Goal: Information Seeking & Learning: Learn about a topic

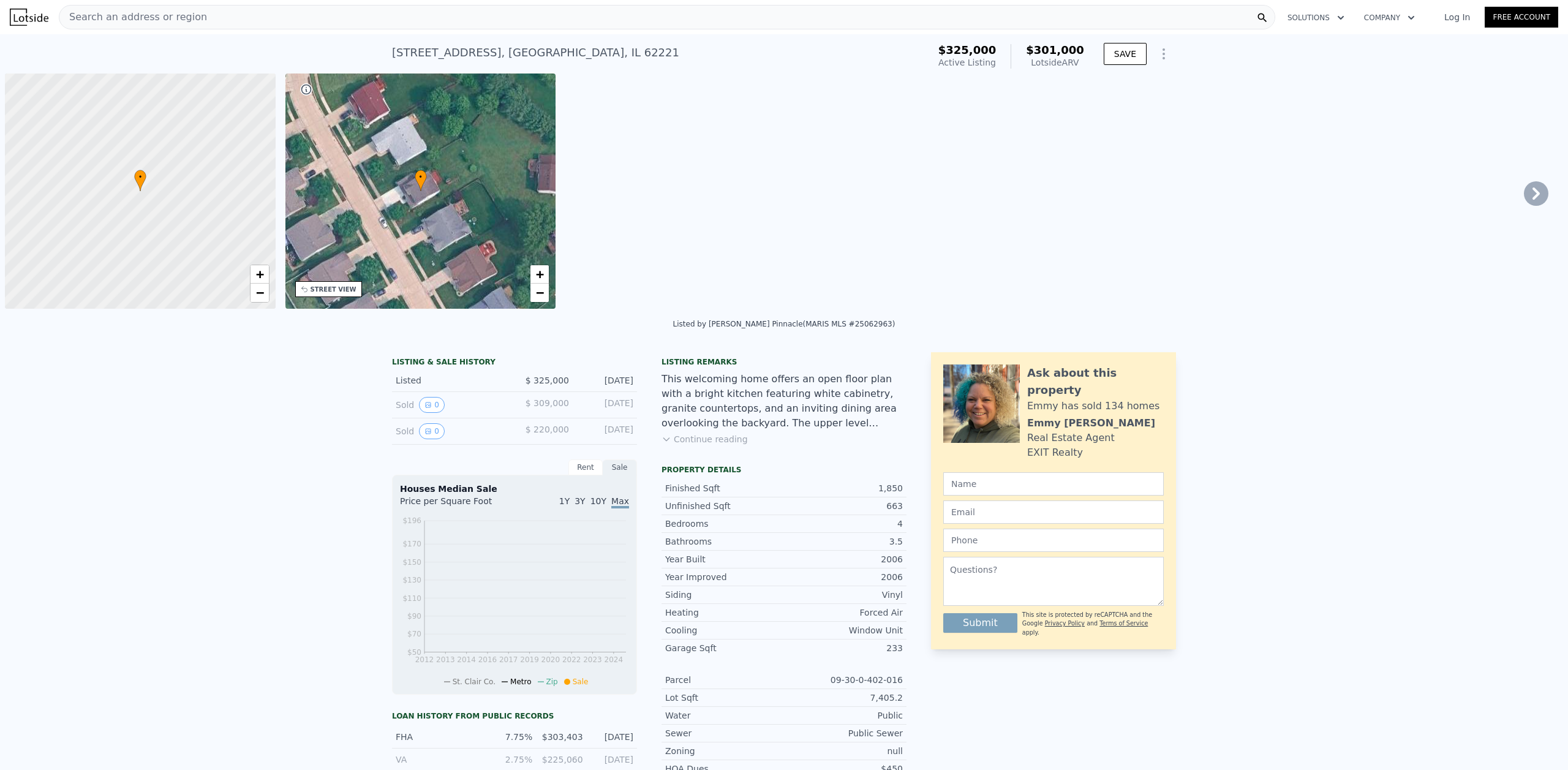
scroll to position [0, 5]
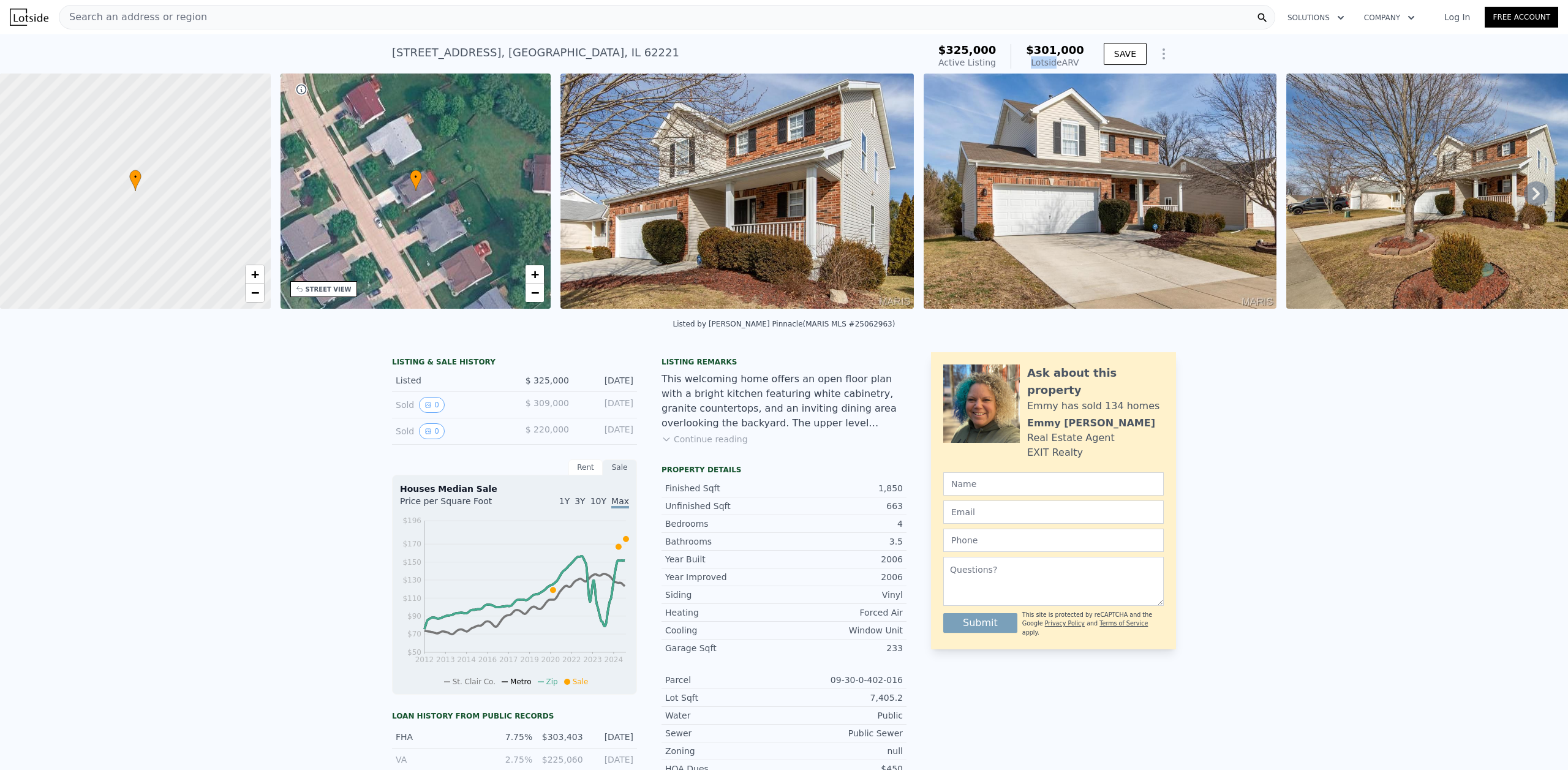
drag, startPoint x: 1039, startPoint y: 60, endPoint x: 1057, endPoint y: 63, distance: 18.2
click at [1057, 63] on div "Lotside ARV" at bounding box center [1055, 62] width 58 height 12
click at [1067, 63] on div "Lotside ARV" at bounding box center [1055, 62] width 58 height 12
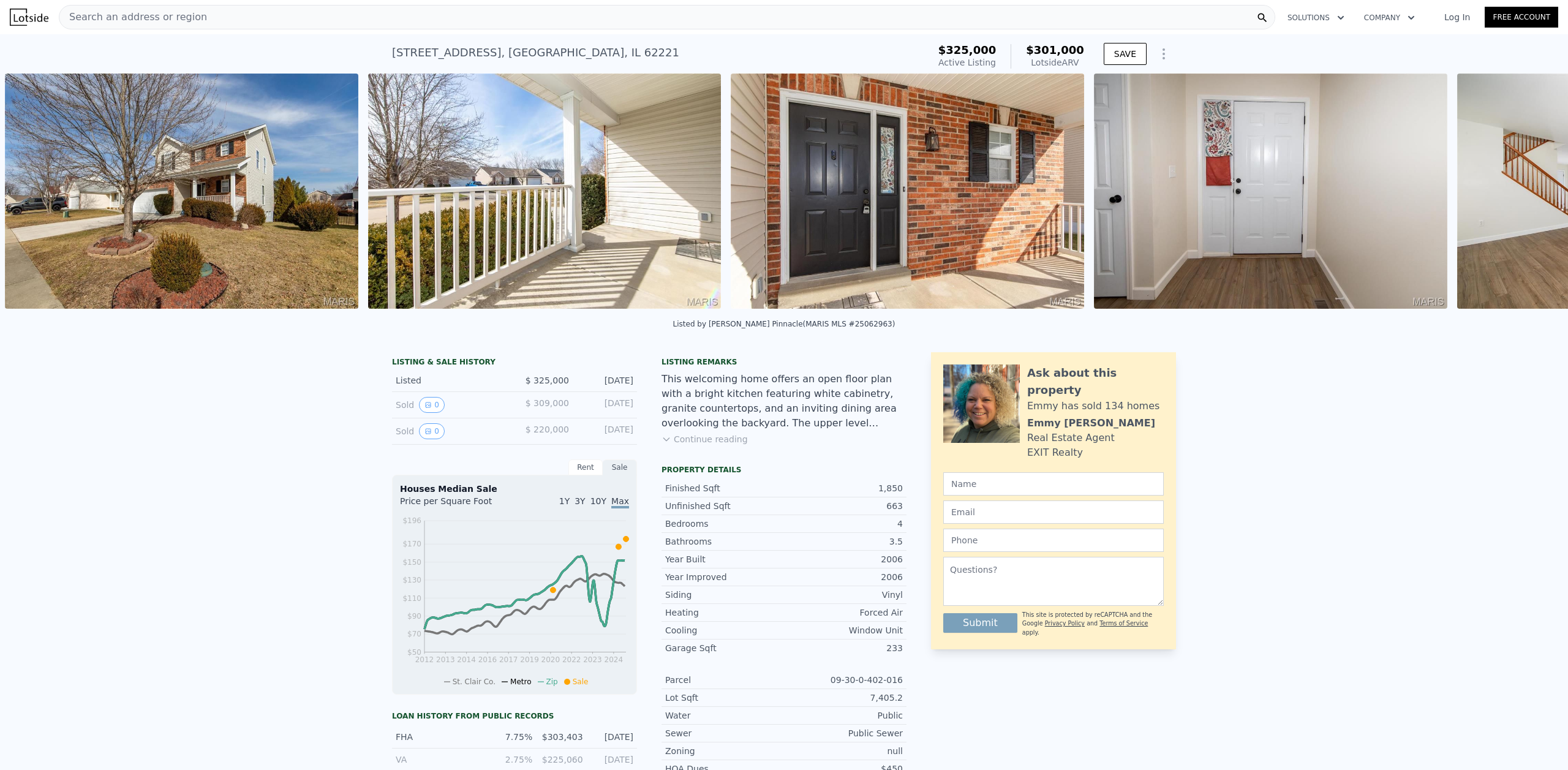
scroll to position [0, 1649]
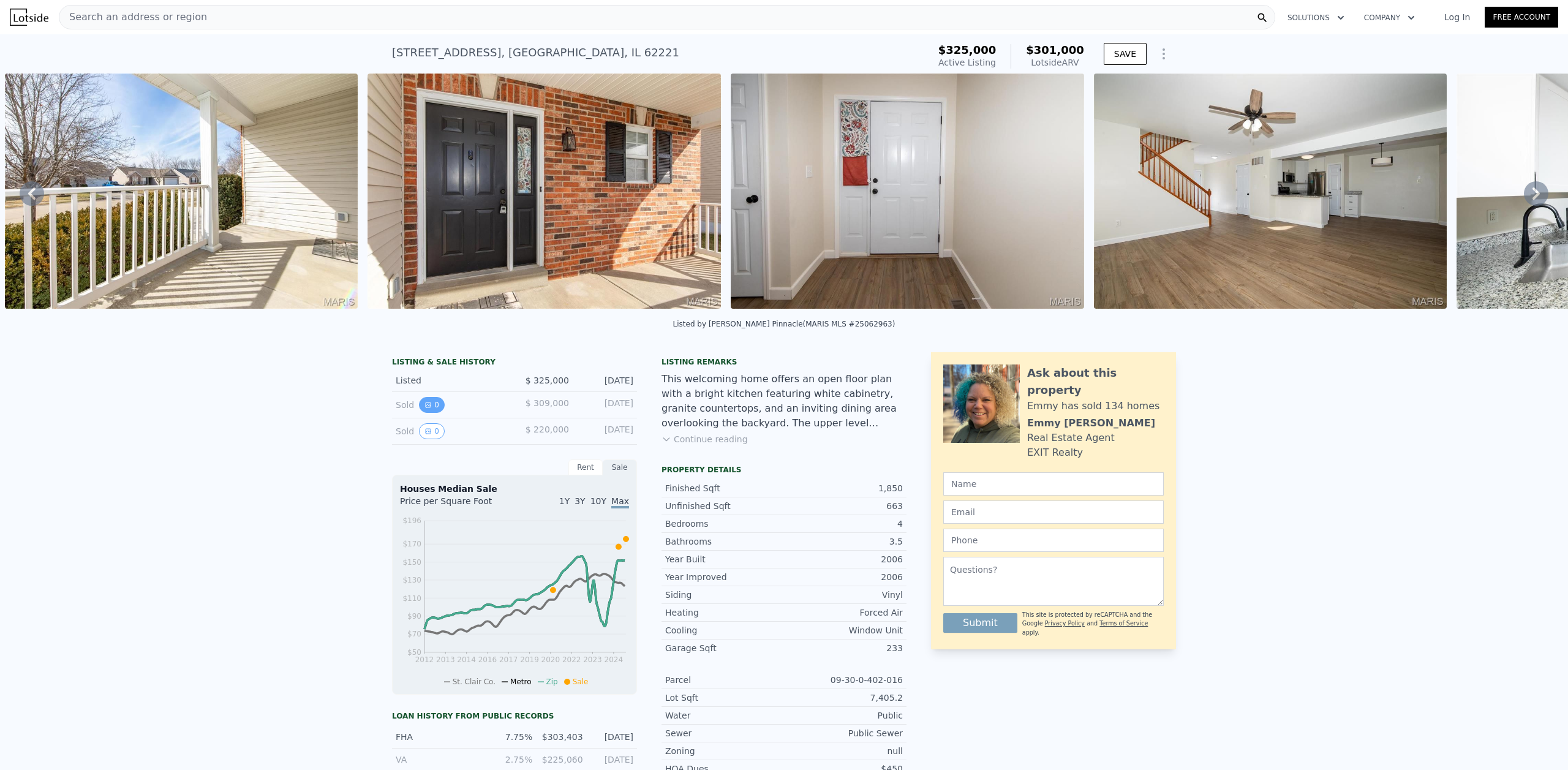
click at [428, 413] on button "0" at bounding box center [432, 405] width 26 height 16
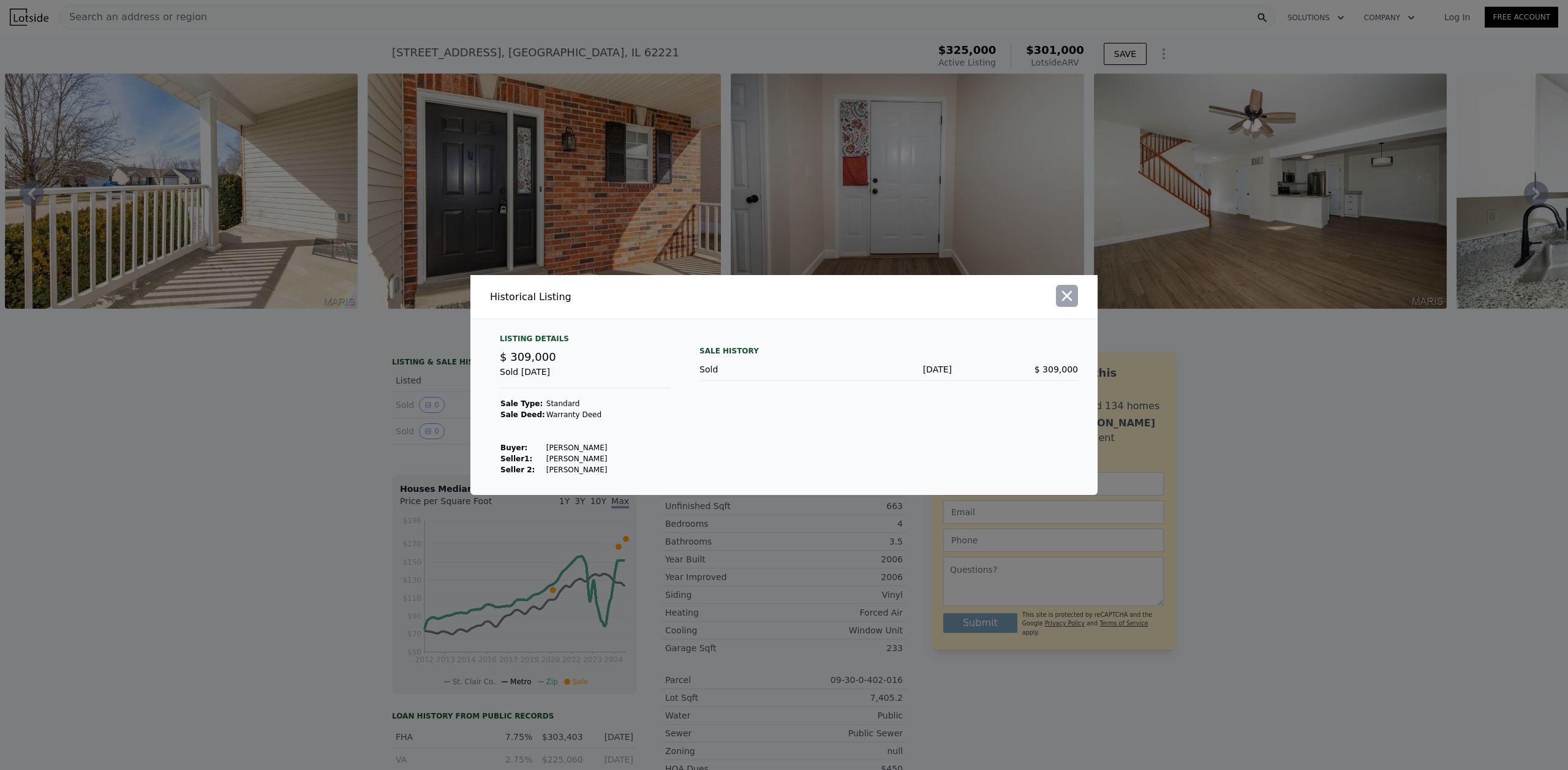
click at [1073, 292] on icon "button" at bounding box center [1067, 296] width 17 height 17
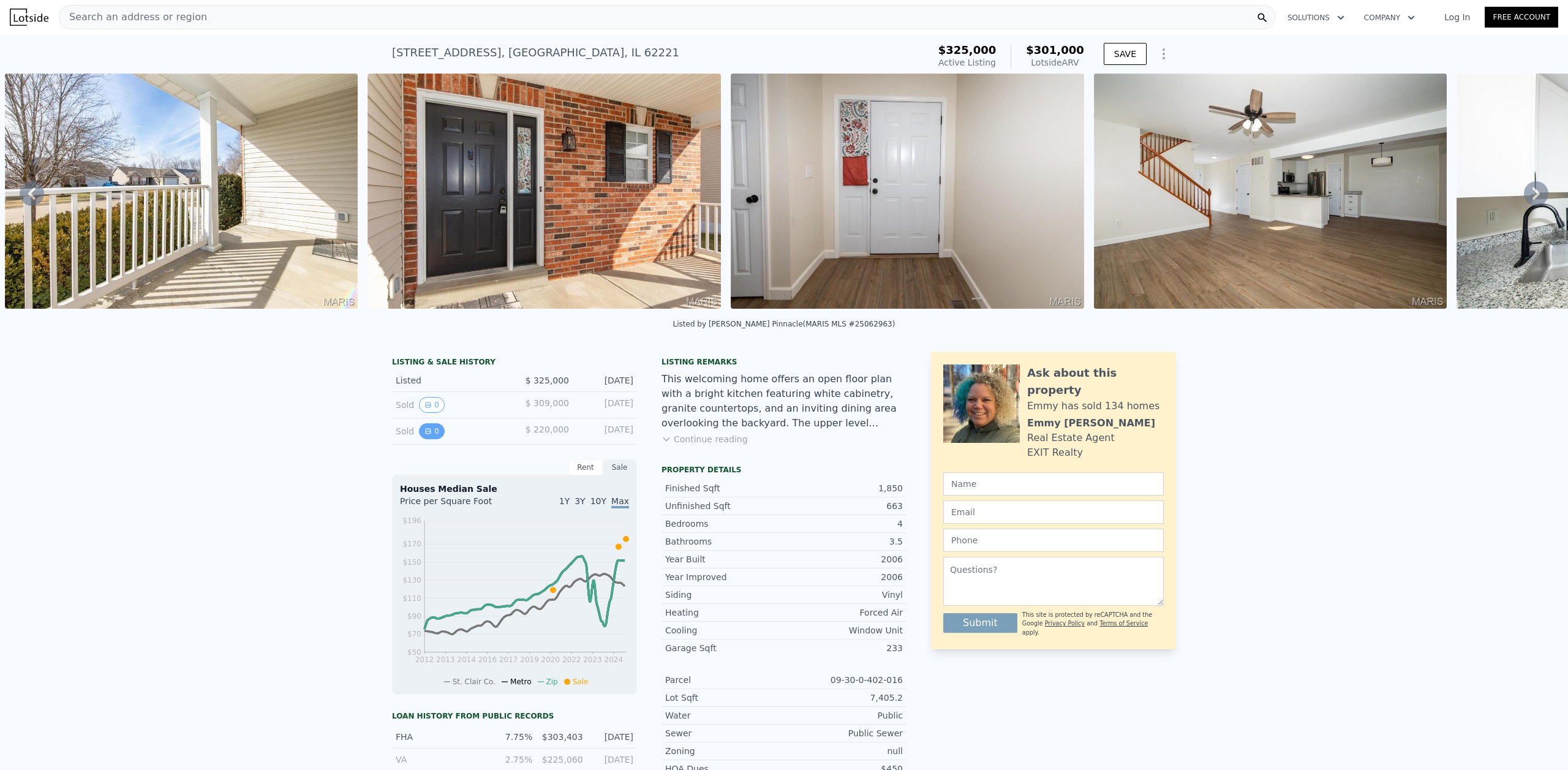
click at [421, 439] on button "0" at bounding box center [432, 431] width 26 height 16
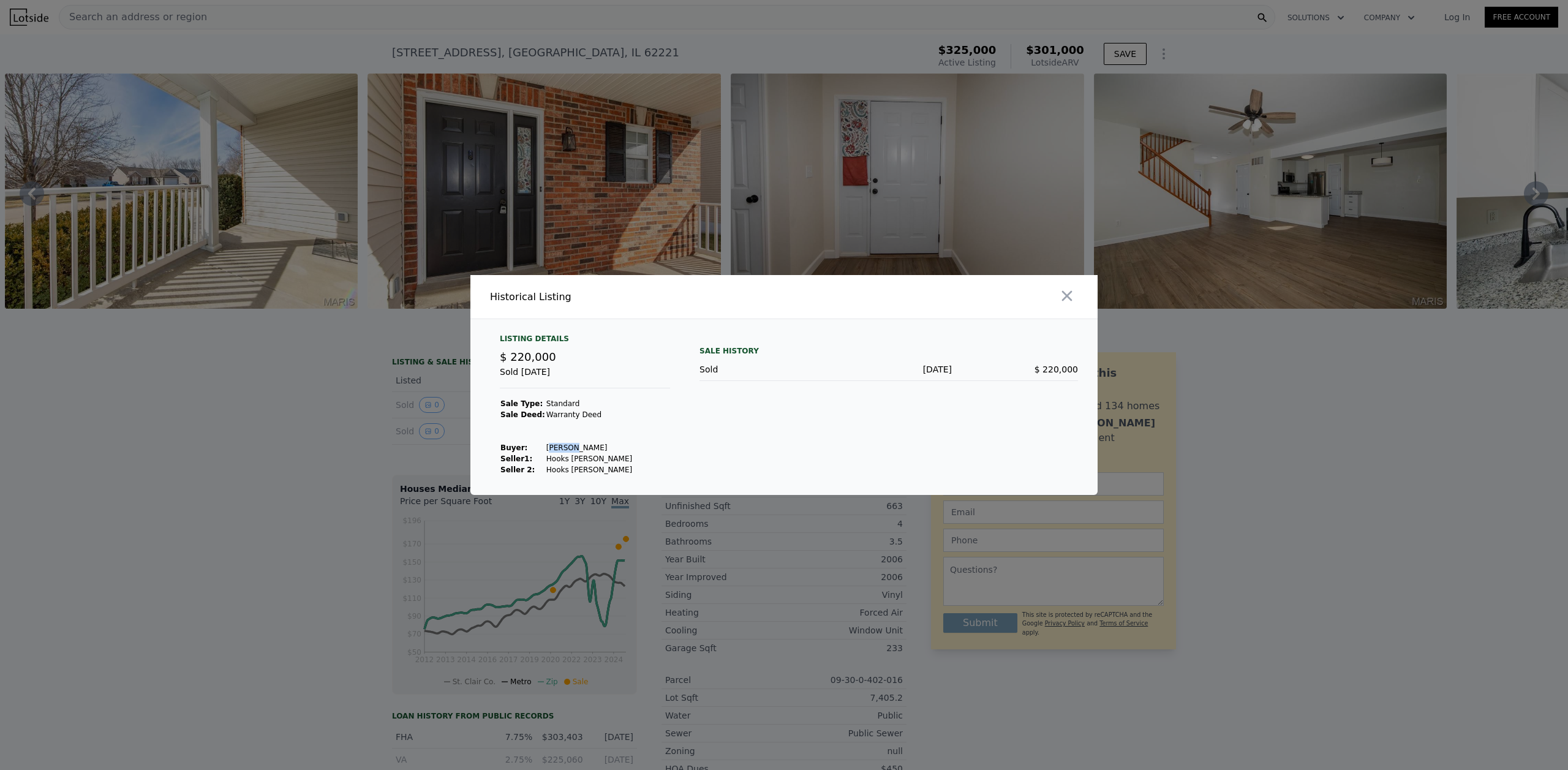
drag, startPoint x: 552, startPoint y: 447, endPoint x: 558, endPoint y: 456, distance: 10.8
click at [562, 447] on td "[PERSON_NAME]" at bounding box center [589, 447] width 87 height 11
drag, startPoint x: 531, startPoint y: 459, endPoint x: 584, endPoint y: 458, distance: 53.0
click at [578, 458] on tr "Seller 1 : Hooks [PERSON_NAME]" at bounding box center [566, 458] width 133 height 11
click at [596, 457] on td "Hooks [PERSON_NAME]" at bounding box center [589, 458] width 87 height 11
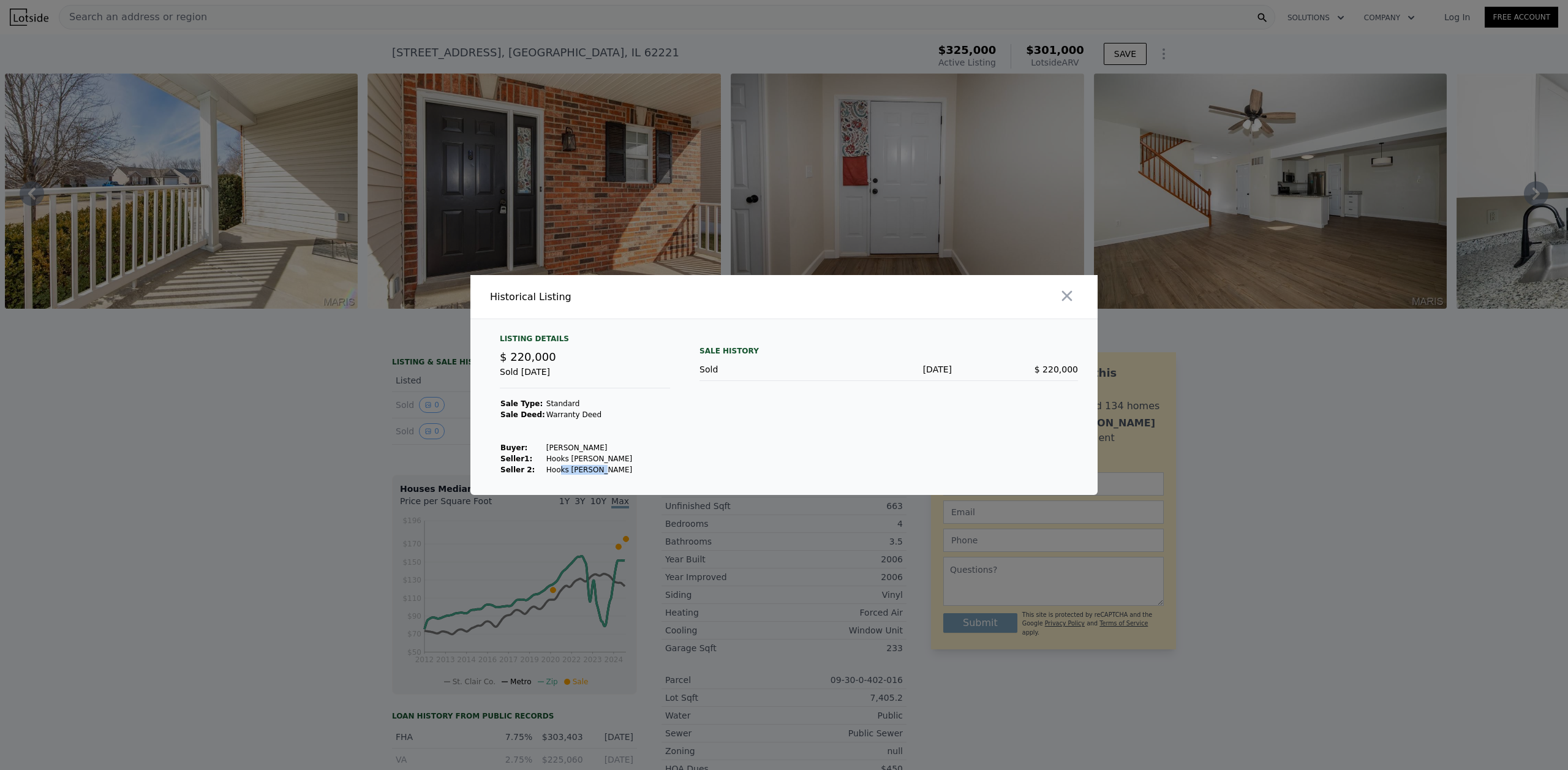
drag, startPoint x: 552, startPoint y: 469, endPoint x: 586, endPoint y: 471, distance: 34.1
click at [586, 471] on td "Hooks [PERSON_NAME]" at bounding box center [589, 470] width 87 height 11
click at [589, 470] on td "Hooks [PERSON_NAME]" at bounding box center [589, 470] width 87 height 11
click at [1069, 292] on icon "button" at bounding box center [1067, 296] width 17 height 17
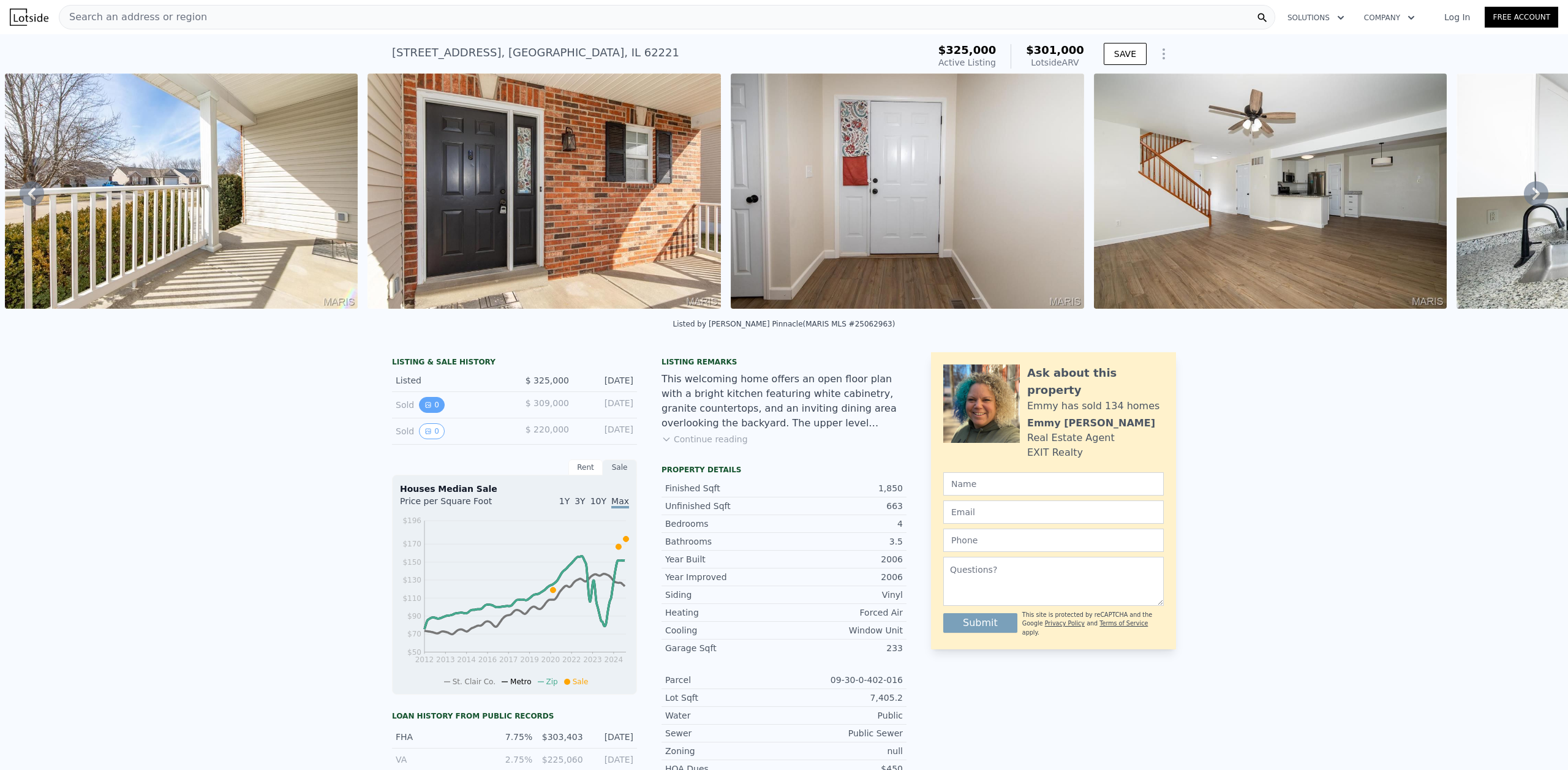
click at [424, 409] on icon "View historical data" at bounding box center [428, 405] width 7 height 7
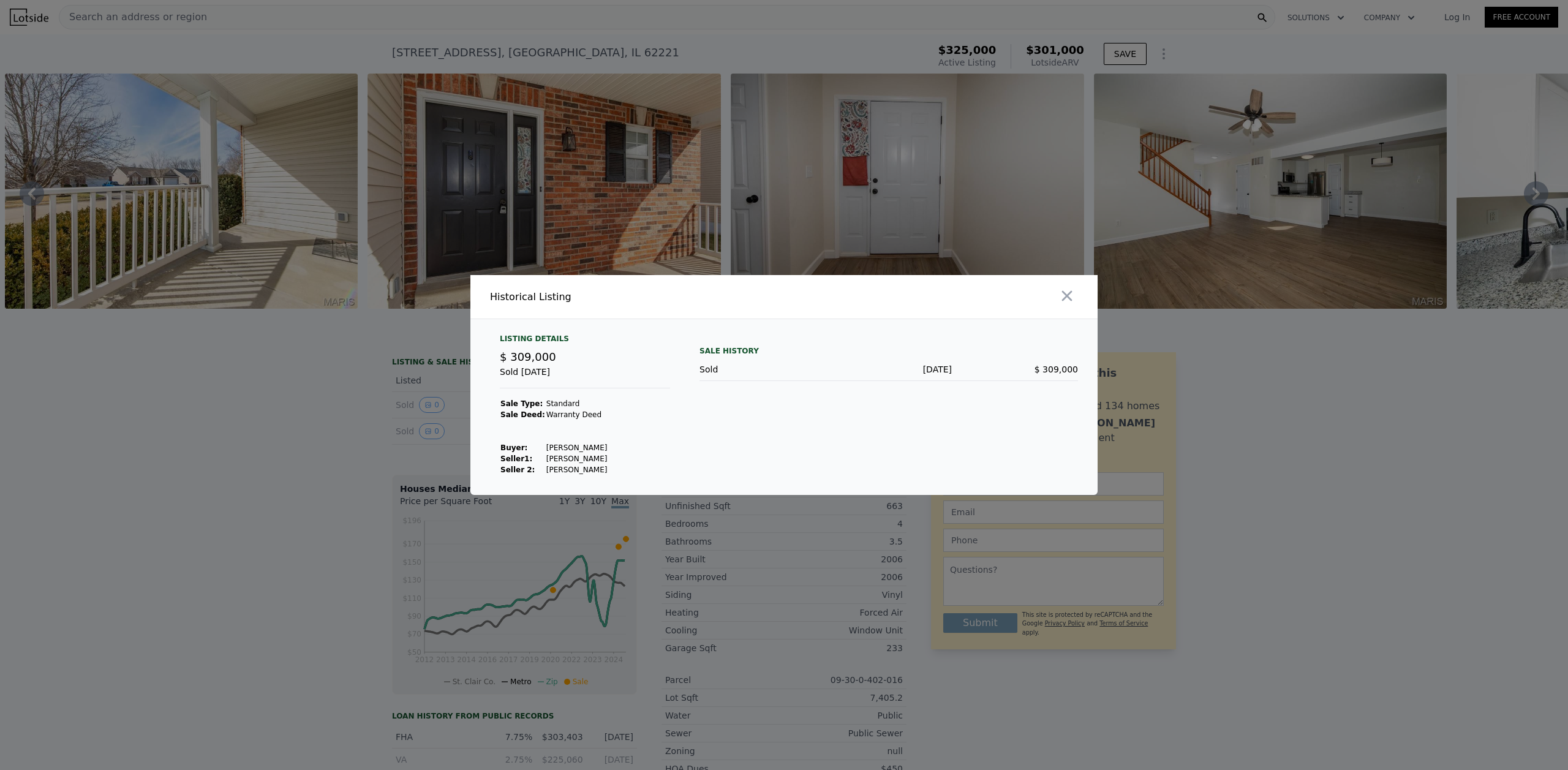
drag, startPoint x: 541, startPoint y: 449, endPoint x: 564, endPoint y: 447, distance: 23.1
click at [560, 447] on td "[PERSON_NAME]" at bounding box center [577, 447] width 62 height 11
click at [569, 447] on td "[PERSON_NAME]" at bounding box center [577, 447] width 62 height 11
drag, startPoint x: 541, startPoint y: 458, endPoint x: 563, endPoint y: 460, distance: 22.1
click at [563, 460] on td "[PERSON_NAME]" at bounding box center [577, 458] width 62 height 11
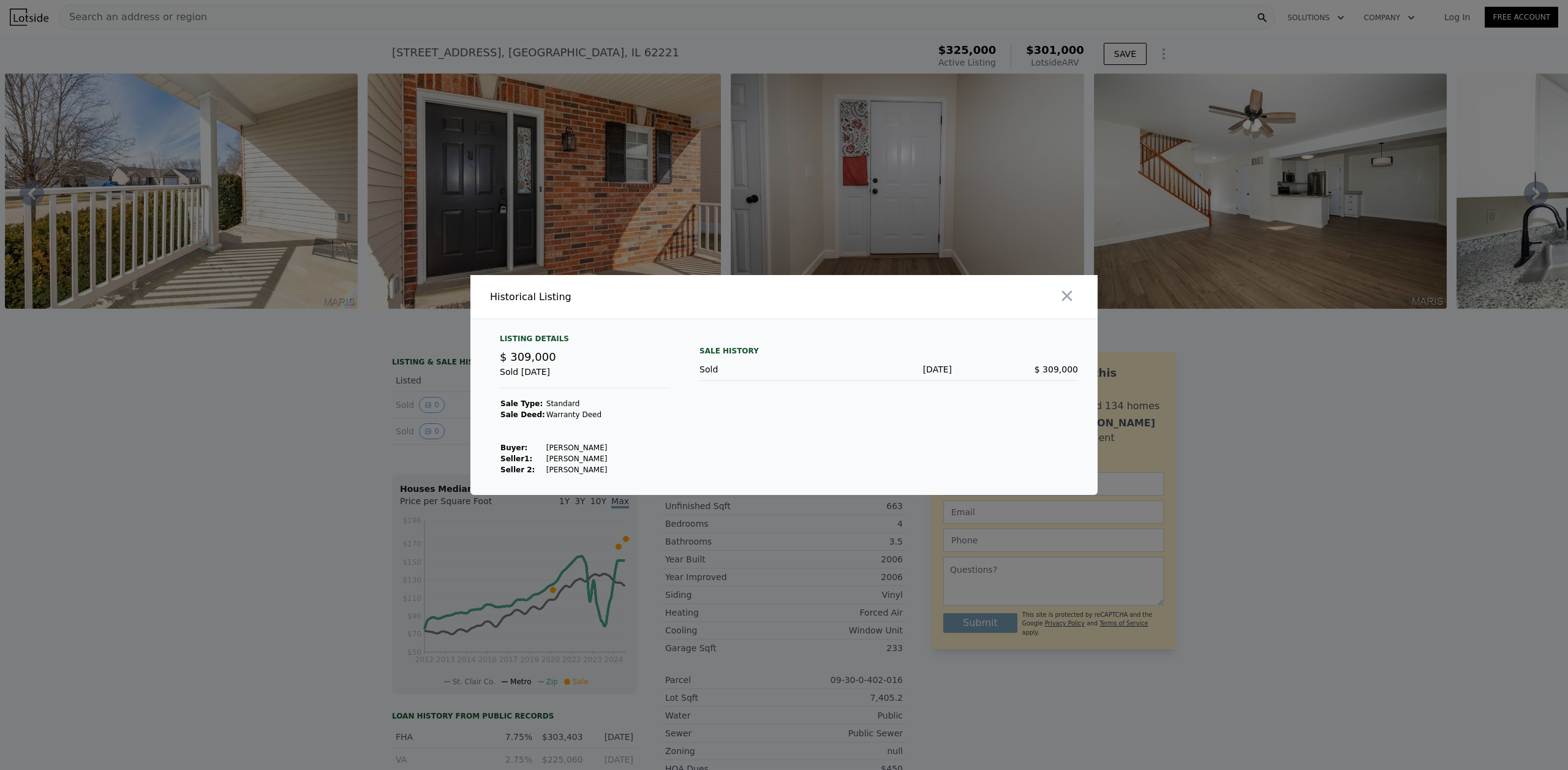
click at [568, 449] on td "[PERSON_NAME]" at bounding box center [577, 447] width 62 height 11
click at [1071, 290] on icon "button" at bounding box center [1067, 296] width 17 height 17
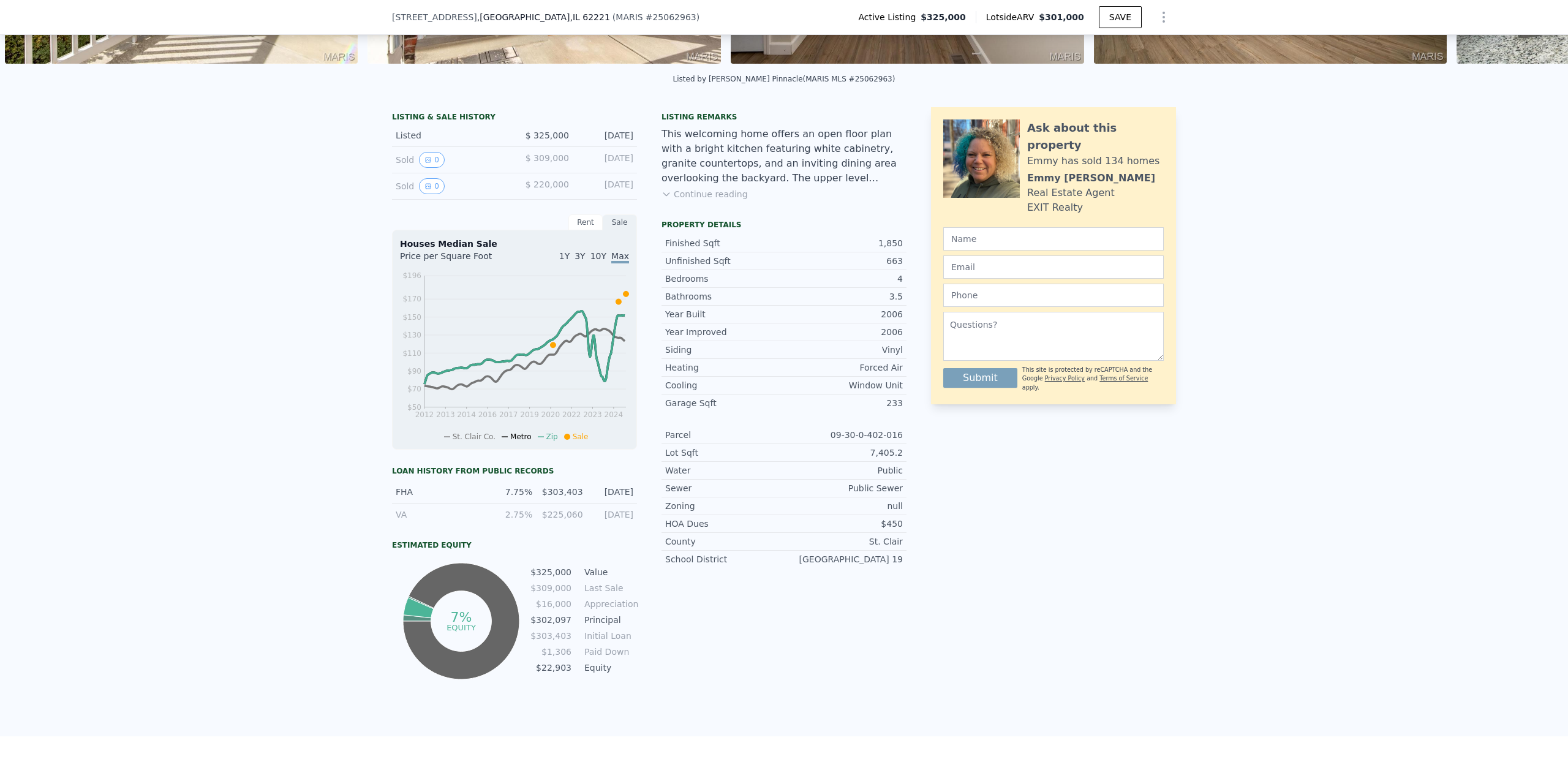
scroll to position [424, 0]
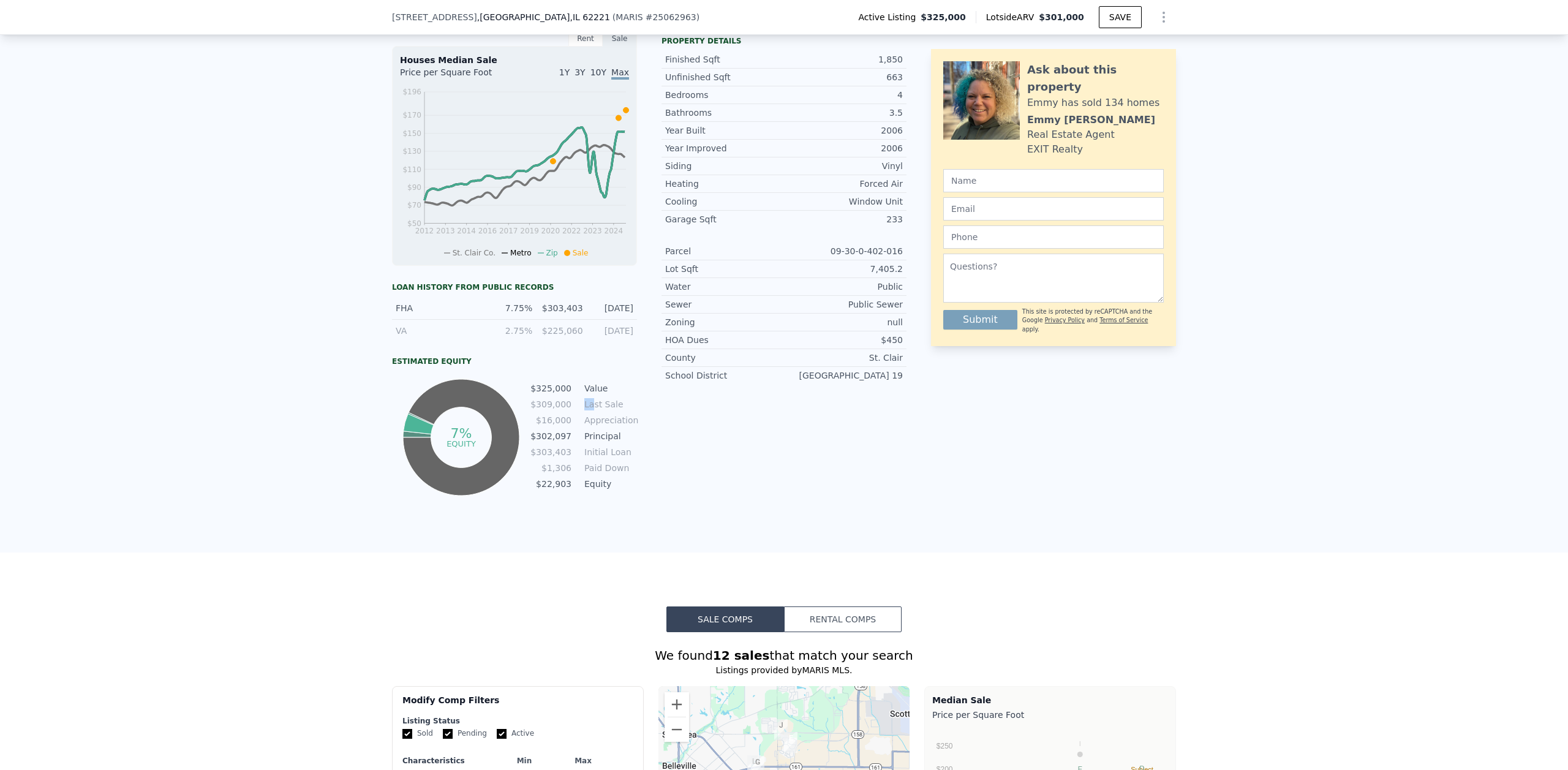
drag, startPoint x: 577, startPoint y: 413, endPoint x: 590, endPoint y: 413, distance: 13.0
click at [590, 411] on tr "$309,000 Last Sale" at bounding box center [583, 404] width 107 height 14
click at [608, 411] on td "Last Sale" at bounding box center [609, 404] width 55 height 14
drag, startPoint x: 587, startPoint y: 431, endPoint x: 619, endPoint y: 426, distance: 32.4
click at [611, 427] on td "Appreciation" at bounding box center [609, 420] width 55 height 14
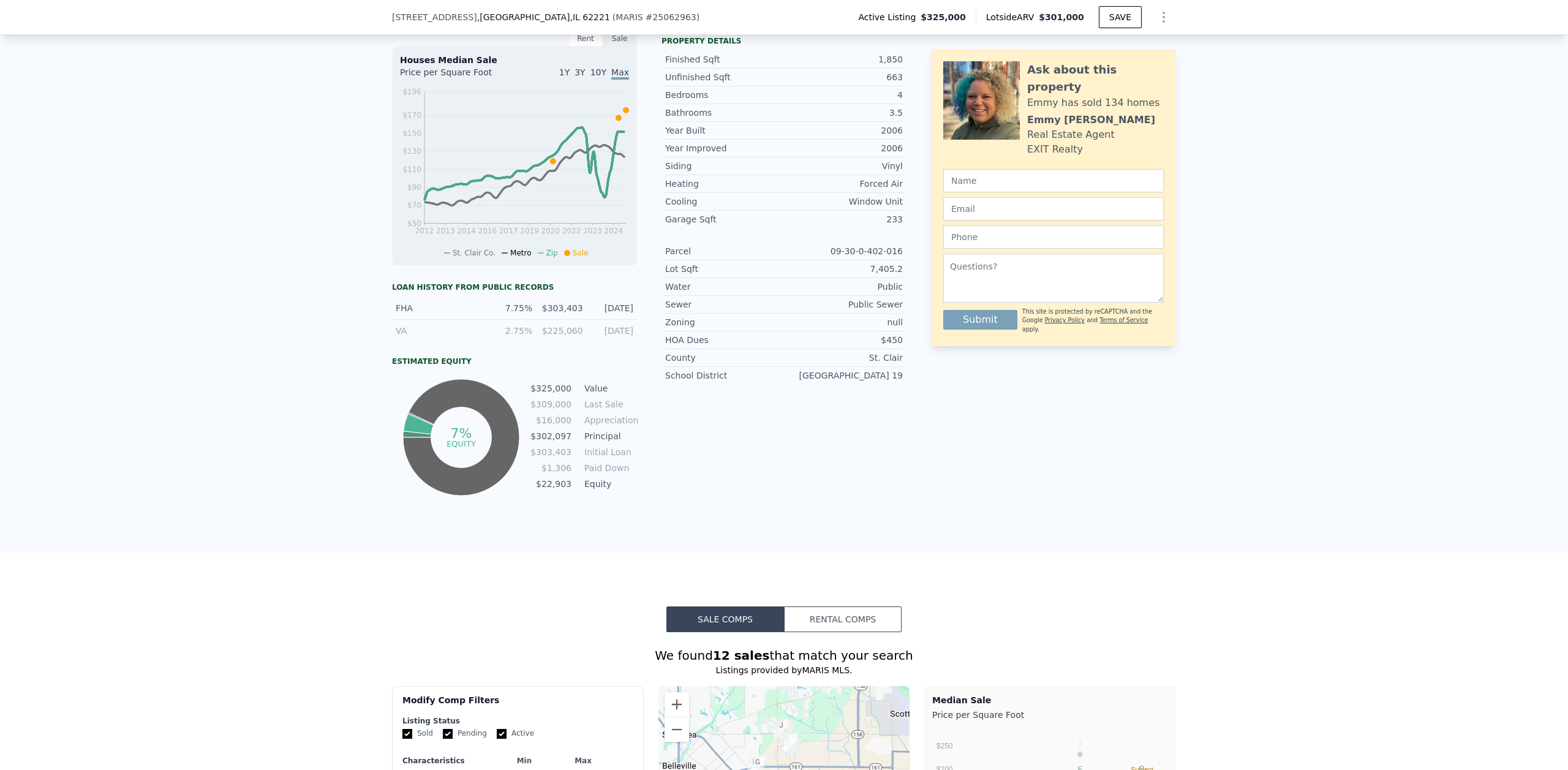
click at [619, 426] on td "Appreciation" at bounding box center [609, 420] width 55 height 14
drag, startPoint x: 581, startPoint y: 443, endPoint x: 608, endPoint y: 445, distance: 27.1
click at [608, 443] on td "Principal" at bounding box center [609, 436] width 55 height 14
click at [612, 443] on td "Principal" at bounding box center [609, 436] width 55 height 14
drag, startPoint x: 584, startPoint y: 463, endPoint x: 600, endPoint y: 462, distance: 16.0
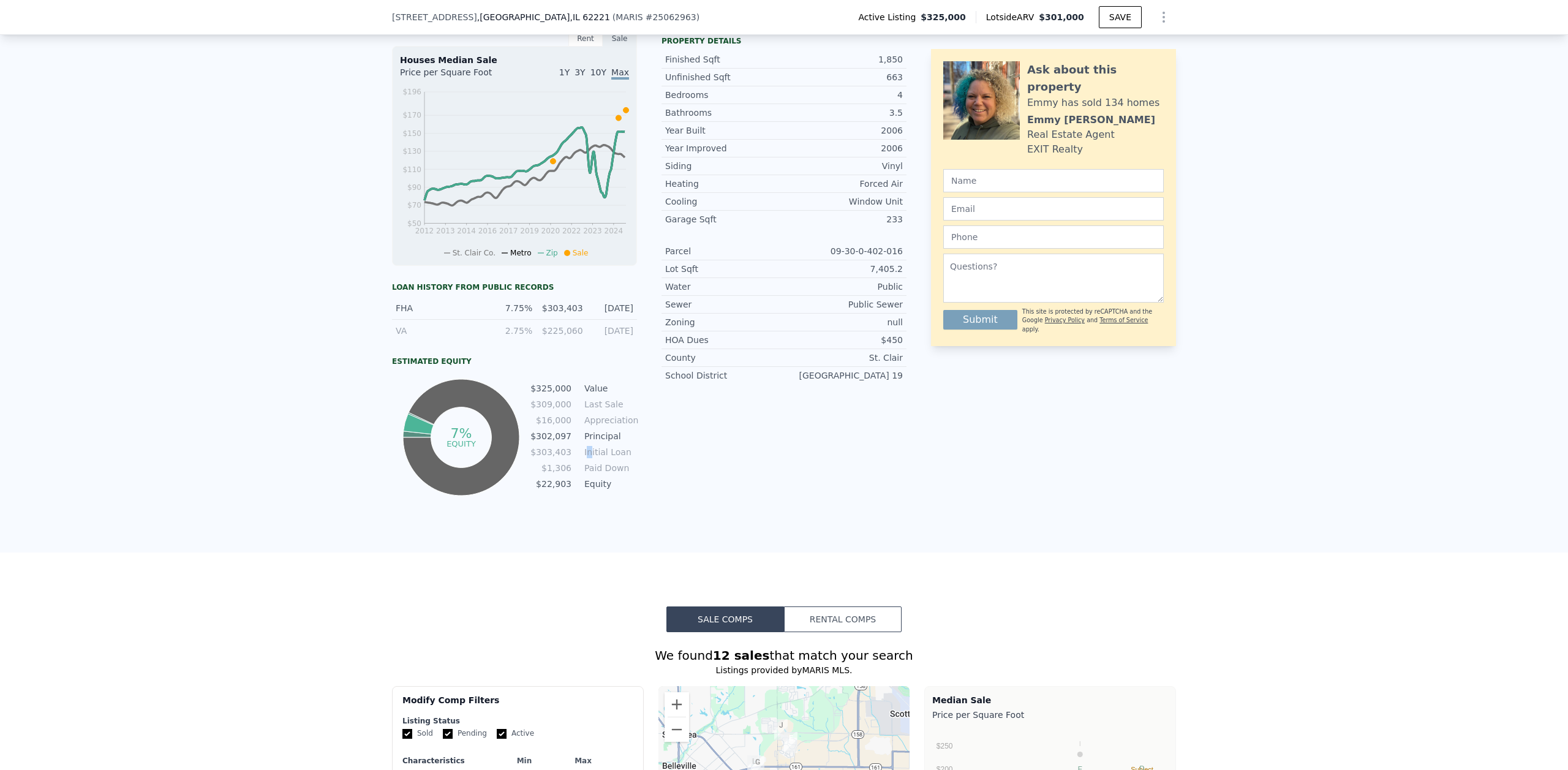
click at [598, 458] on td "Initial Loan" at bounding box center [609, 452] width 55 height 14
click at [604, 458] on td "Initial Loan" at bounding box center [609, 452] width 55 height 14
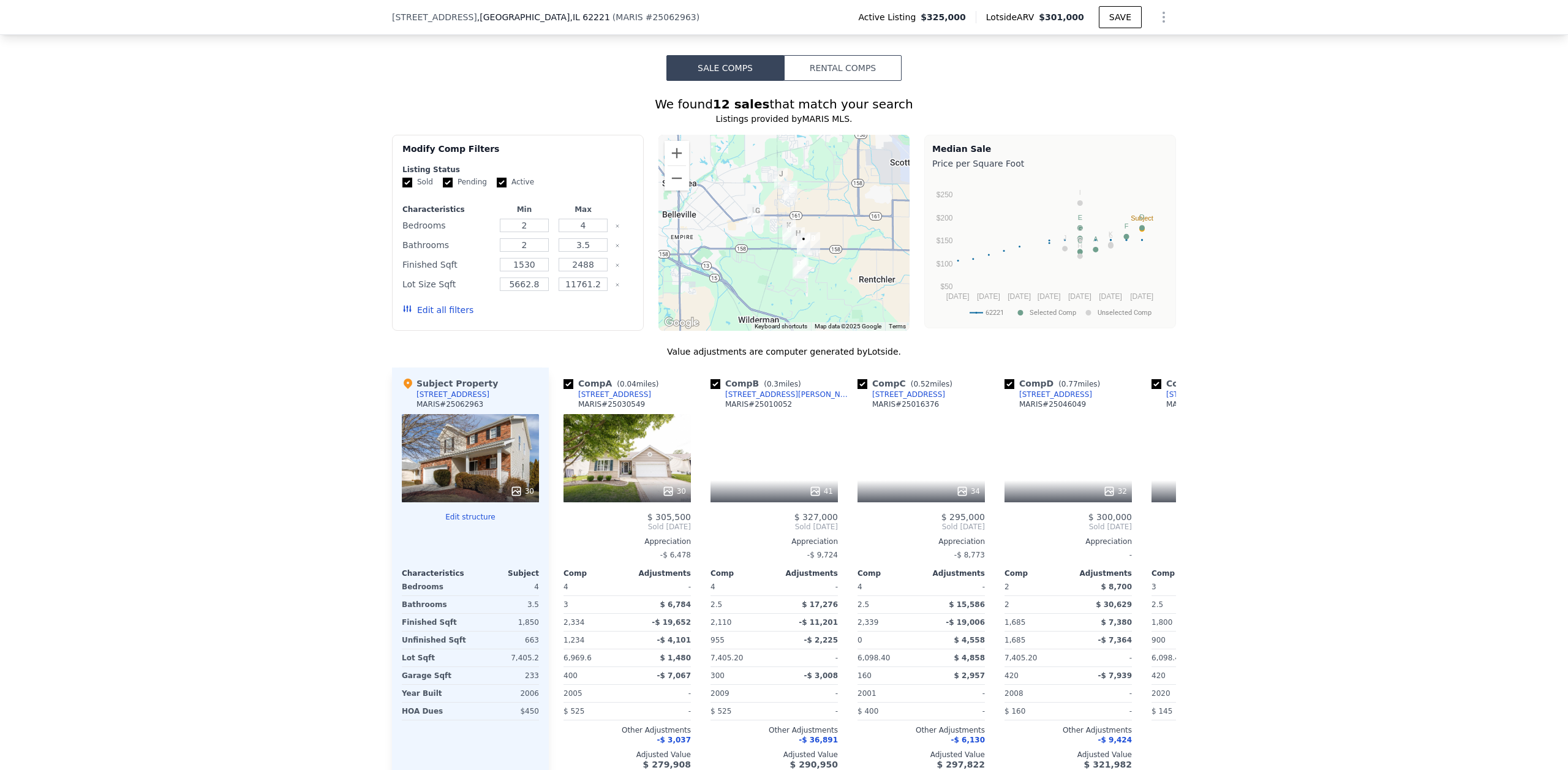
scroll to position [1098, 0]
